Goal: Check status: Check status

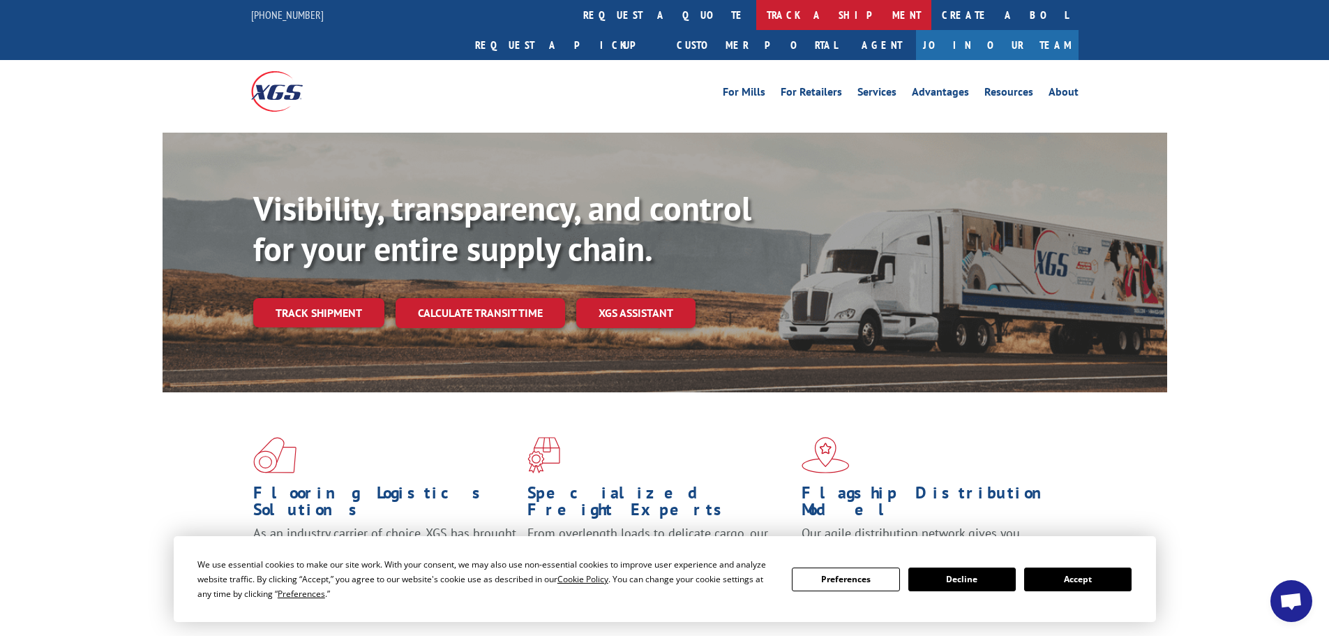
click at [756, 22] on link "track a shipment" at bounding box center [843, 15] width 175 height 30
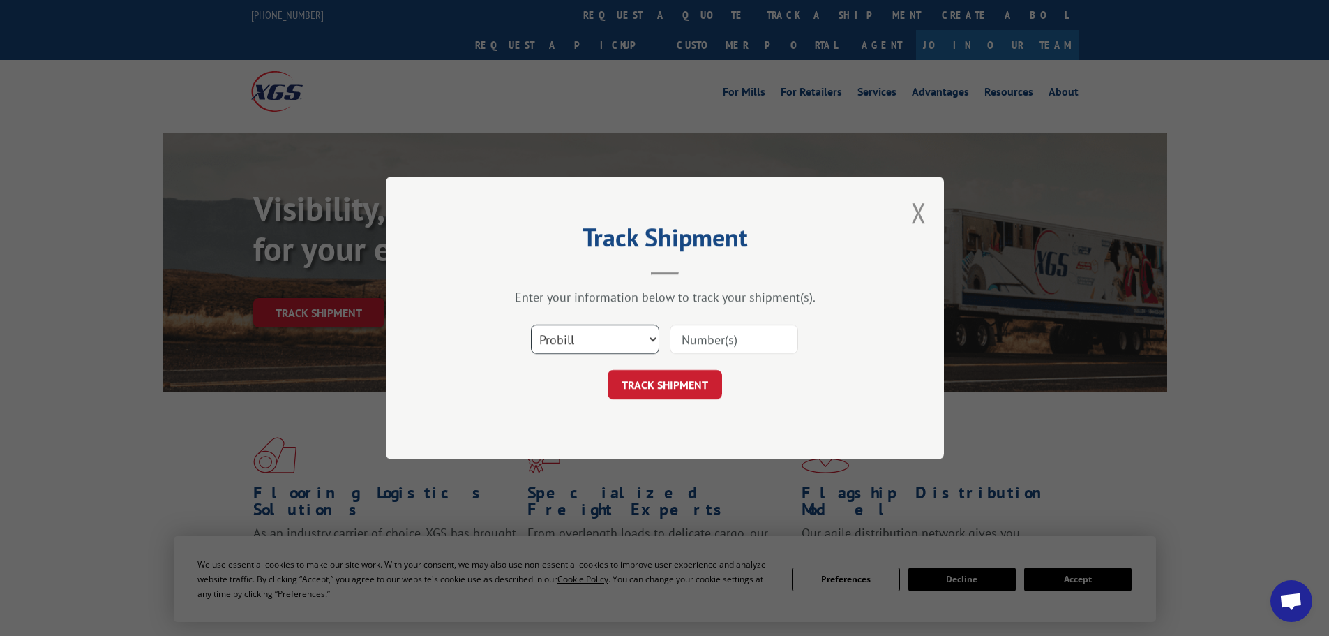
click at [620, 334] on select "Select category... Probill BOL PO" at bounding box center [595, 338] width 128 height 29
select select "po"
click at [531, 324] on select "Select category... Probill BOL PO" at bounding box center [595, 338] width 128 height 29
click at [742, 336] on input at bounding box center [734, 338] width 128 height 29
paste input "06515535"
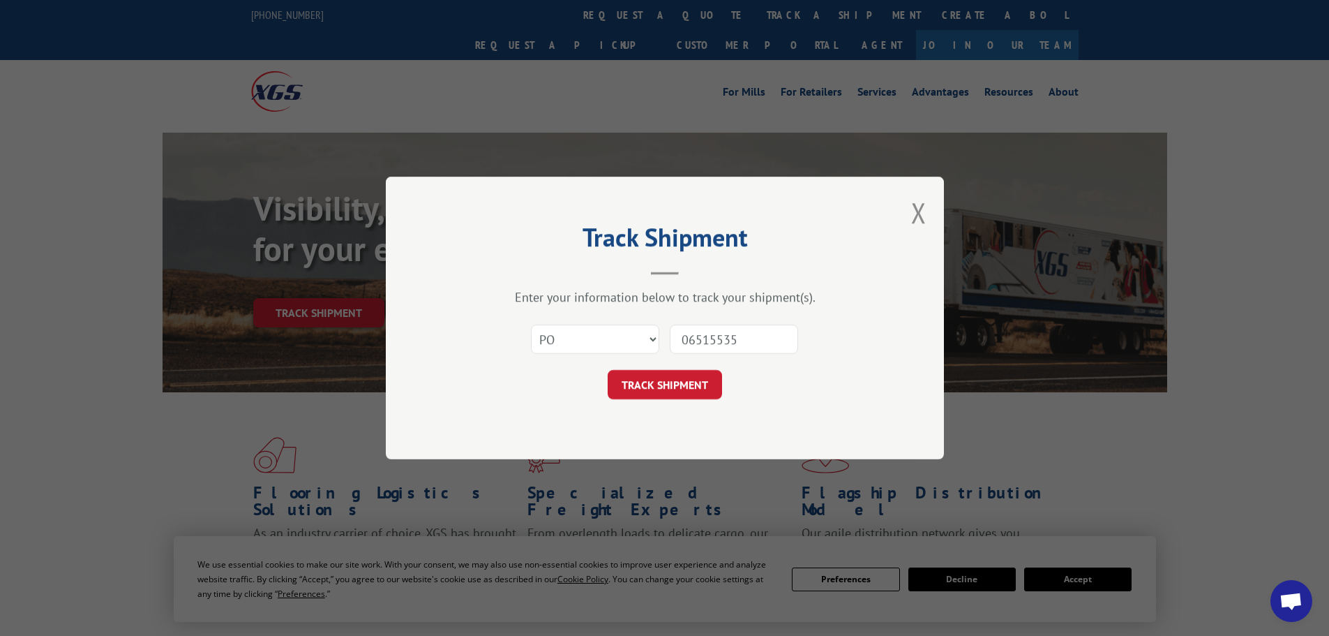
type input "06515535"
click at [698, 379] on button "TRACK SHIPMENT" at bounding box center [665, 384] width 114 height 29
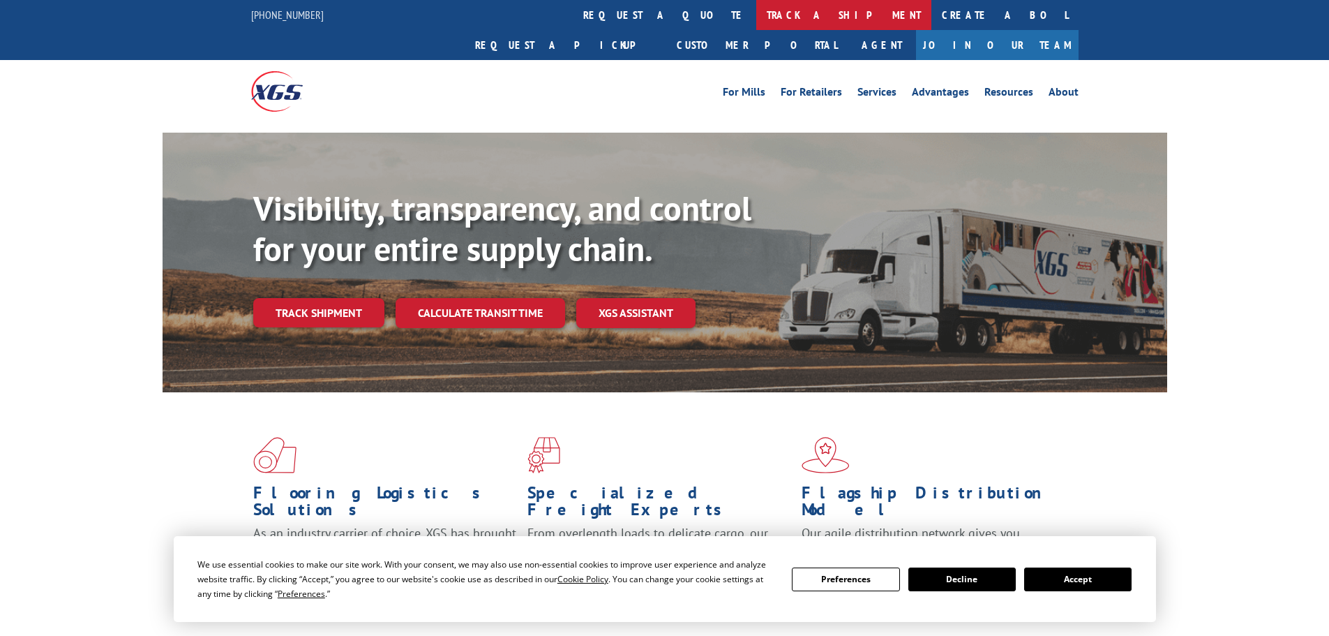
click at [756, 22] on link "track a shipment" at bounding box center [843, 15] width 175 height 30
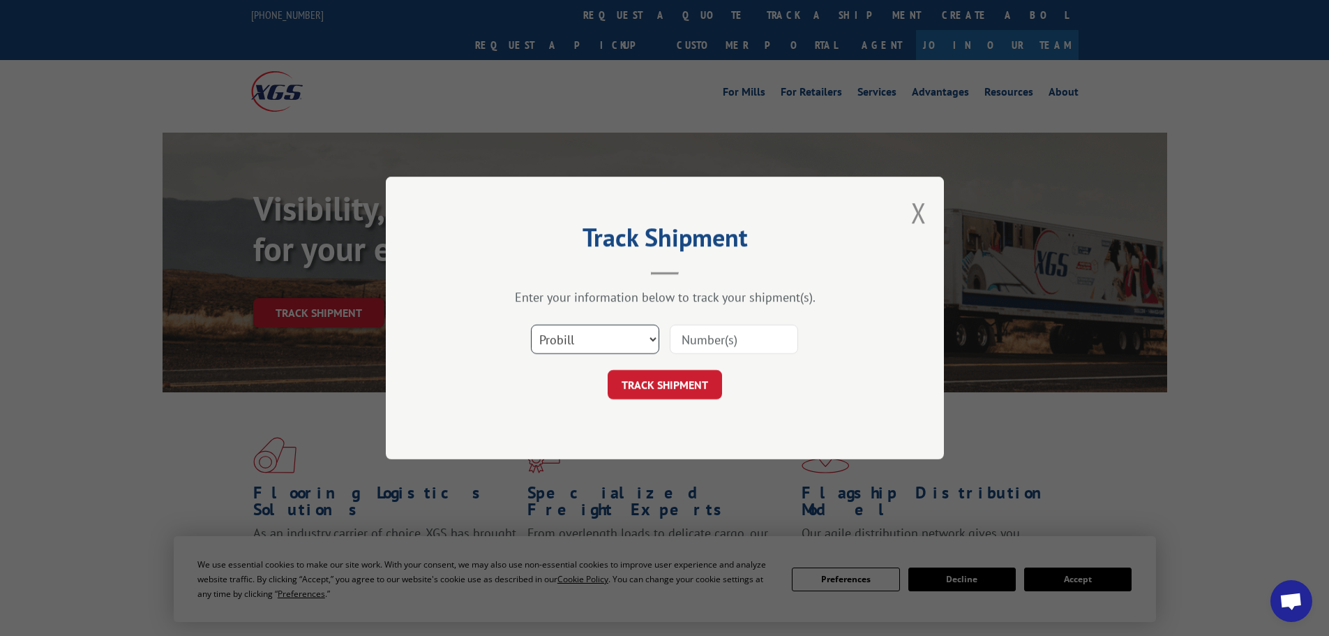
click at [636, 325] on select "Select category... Probill BOL PO" at bounding box center [595, 338] width 128 height 29
drag, startPoint x: 560, startPoint y: 449, endPoint x: 589, endPoint y: 418, distance: 42.4
click at [560, 449] on div "Track Shipment Enter your information below to track your shipment(s). Select c…" at bounding box center [665, 317] width 558 height 283
click at [710, 342] on input at bounding box center [734, 338] width 128 height 29
paste input "06515572"
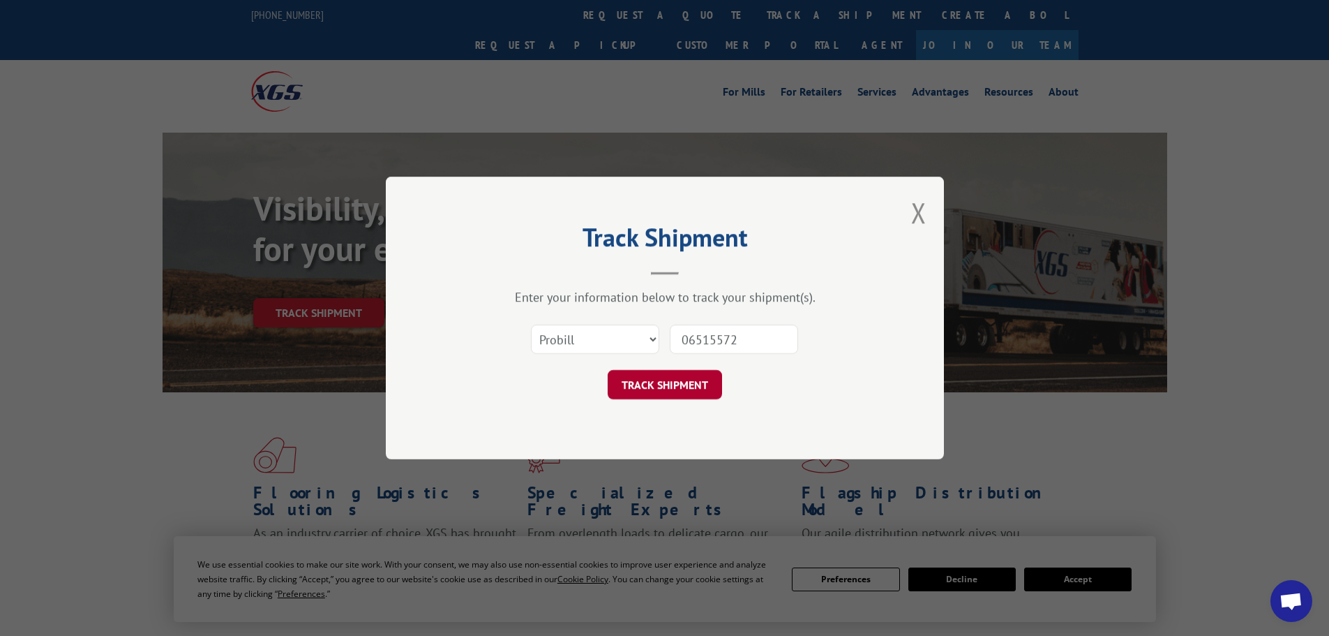
type input "06515572"
click at [651, 387] on button "TRACK SHIPMENT" at bounding box center [665, 384] width 114 height 29
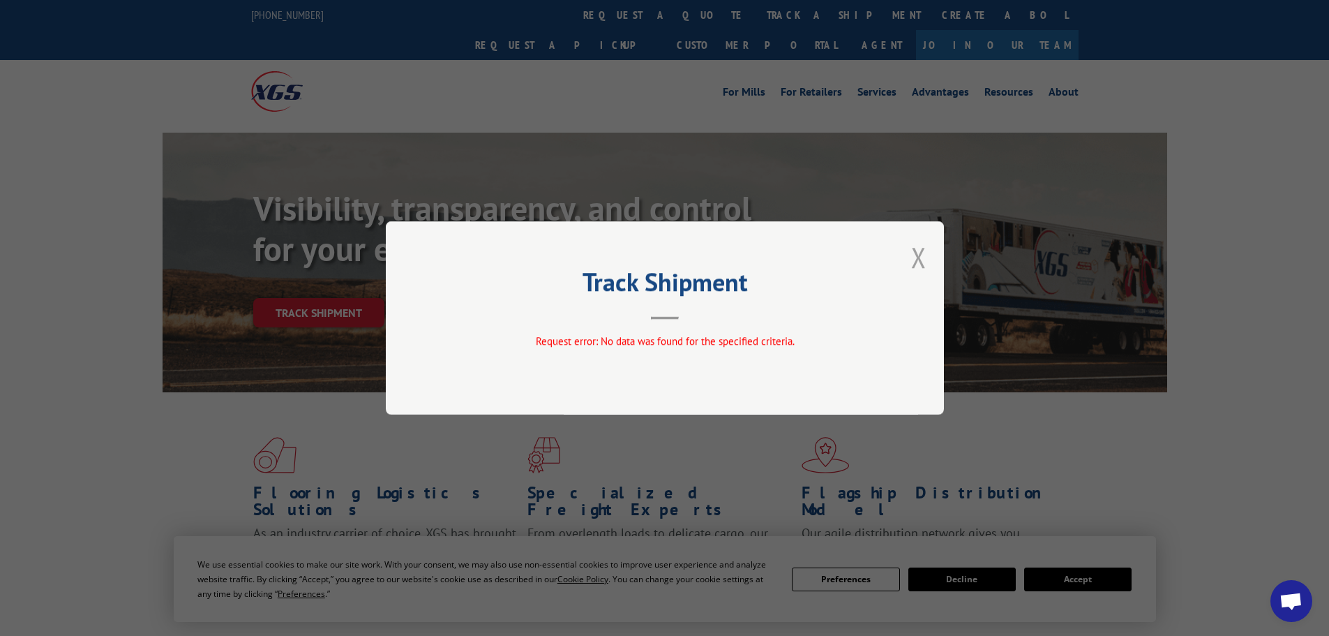
click at [922, 250] on button "Close modal" at bounding box center [918, 257] width 15 height 37
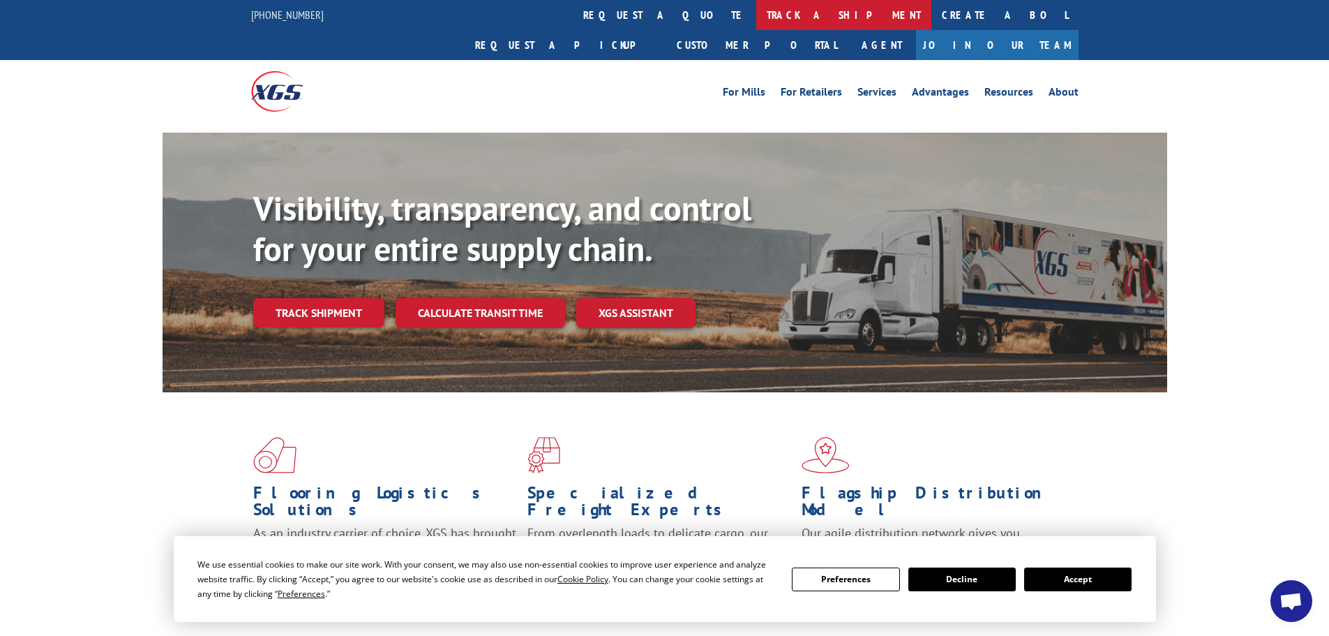
click at [756, 6] on link "track a shipment" at bounding box center [843, 15] width 175 height 30
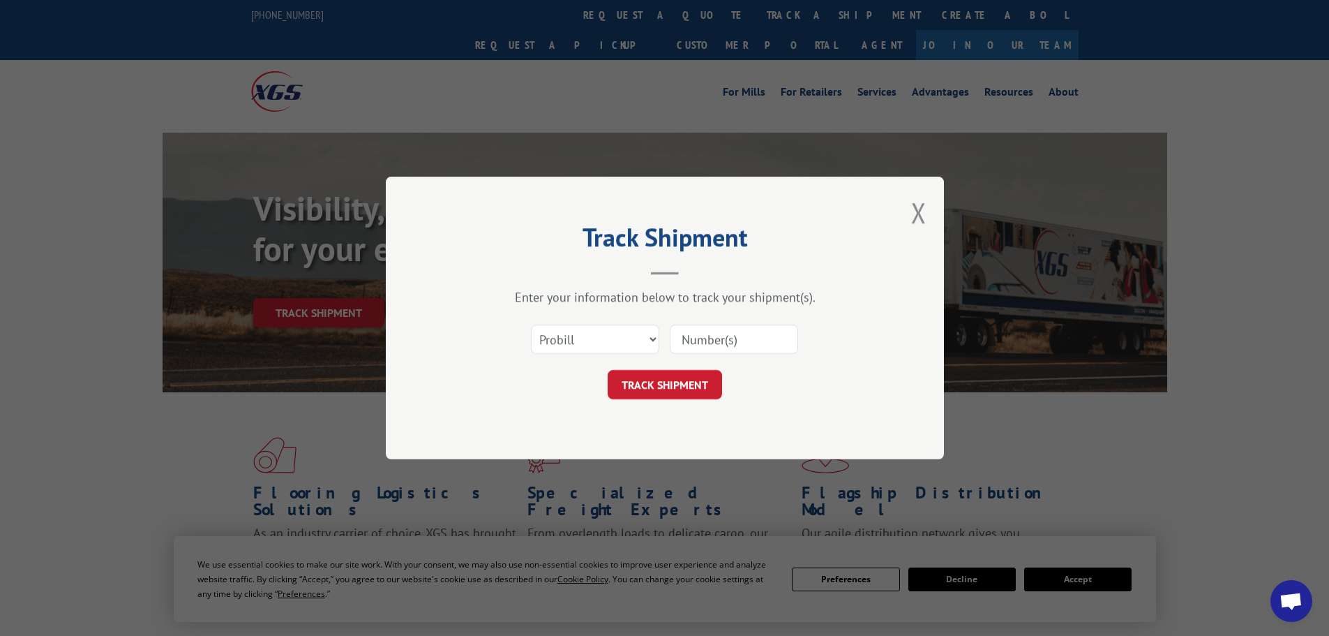
click at [703, 334] on input at bounding box center [734, 338] width 128 height 29
paste input "535219"
type input "535219"
click at [687, 380] on button "TRACK SHIPMENT" at bounding box center [665, 384] width 114 height 29
